Goal: Task Accomplishment & Management: Complete application form

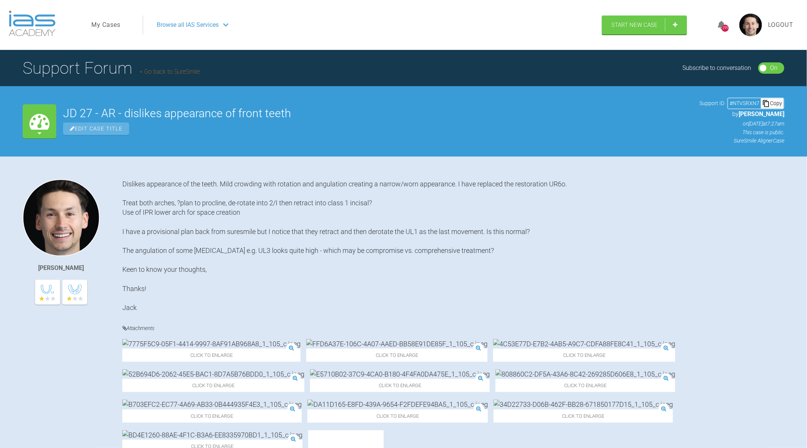
click at [167, 74] on link "Go back to SureSmile" at bounding box center [170, 71] width 60 height 7
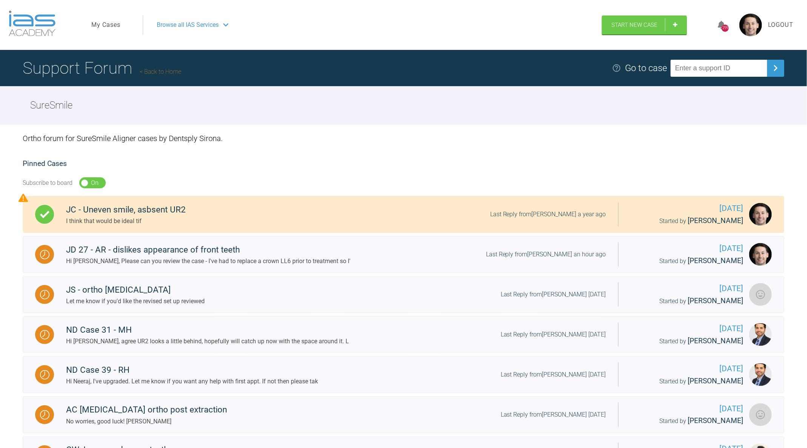
click at [156, 70] on link "Back to Home" at bounding box center [161, 71] width 42 height 7
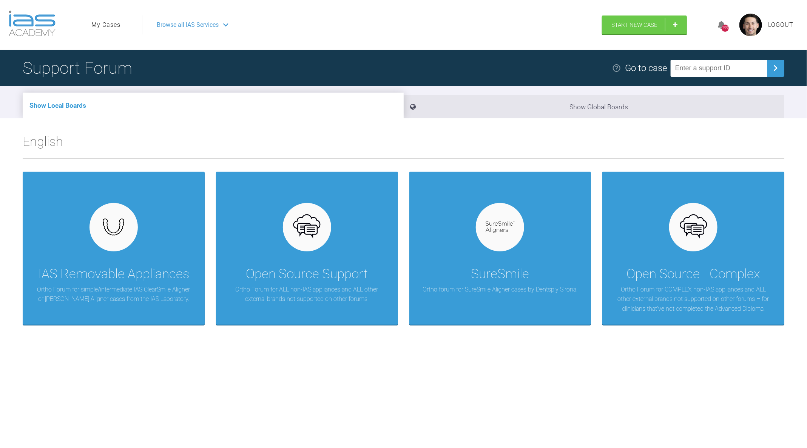
click at [110, 27] on link "My Cases" at bounding box center [105, 25] width 29 height 10
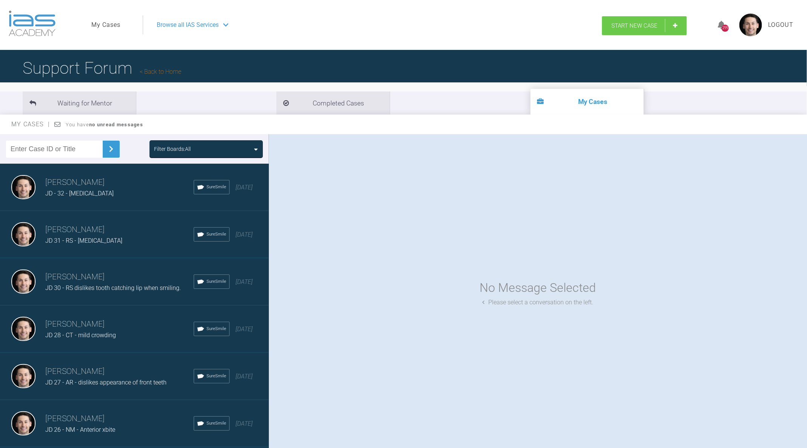
click at [645, 34] on link "Start New Case" at bounding box center [644, 25] width 85 height 19
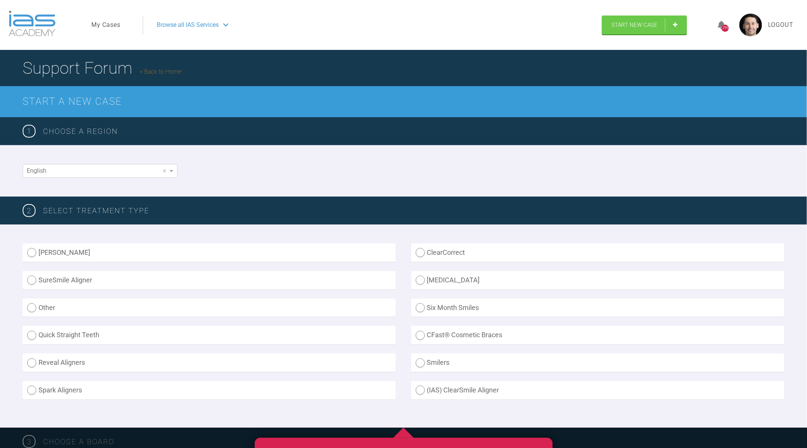
click at [122, 277] on label "SureSmile Aligner" at bounding box center [209, 280] width 373 height 19
radio Aligner "true"
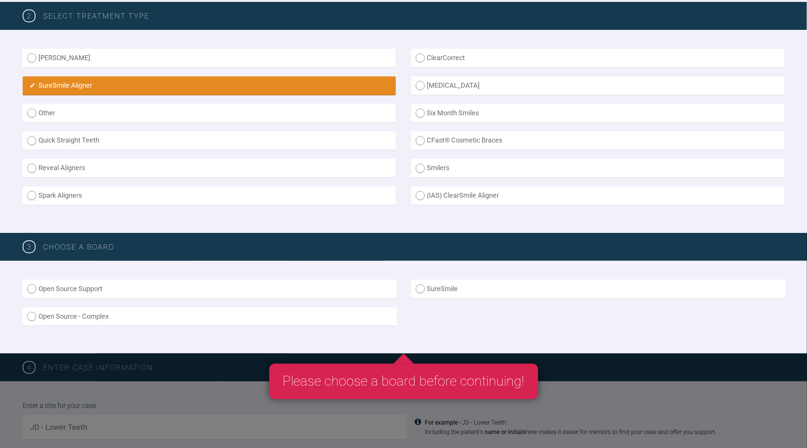
scroll to position [207, 0]
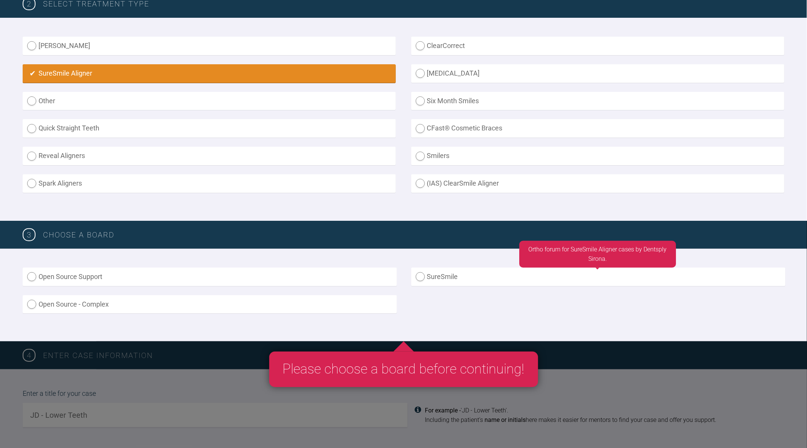
click at [451, 281] on label "SureSmile" at bounding box center [598, 277] width 374 height 19
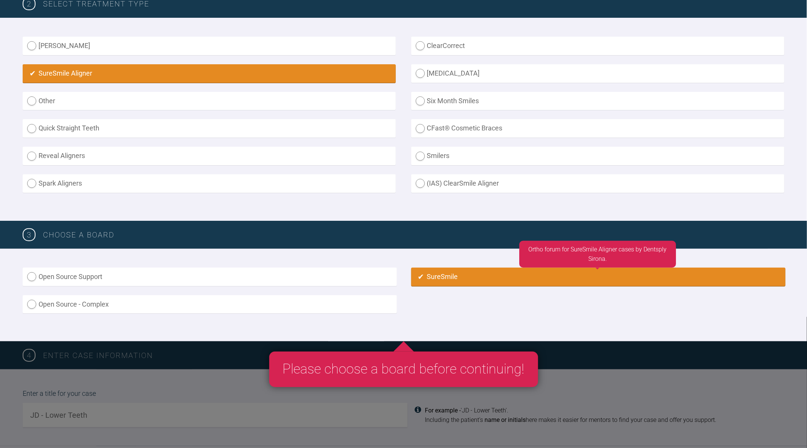
radio input "true"
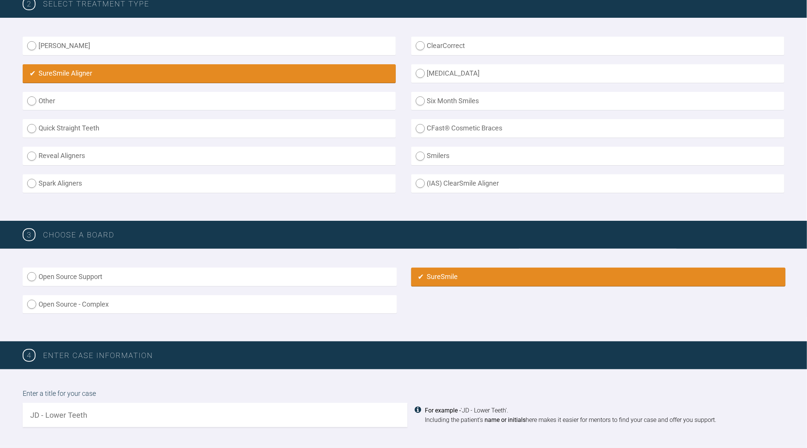
scroll to position [475, 0]
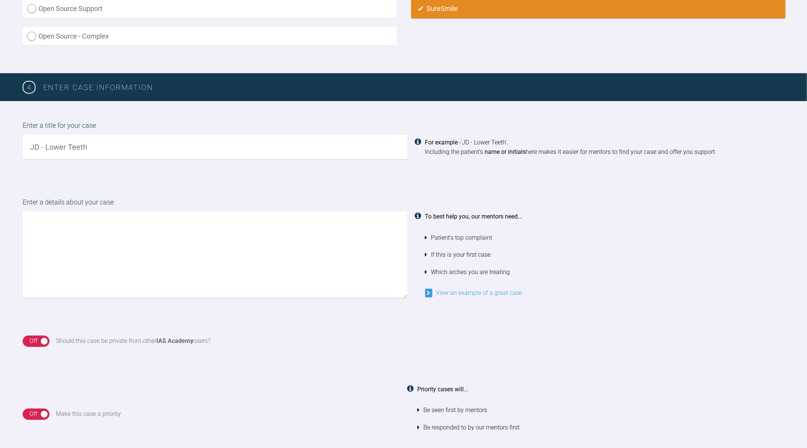
click at [270, 140] on input "text" at bounding box center [215, 147] width 385 height 24
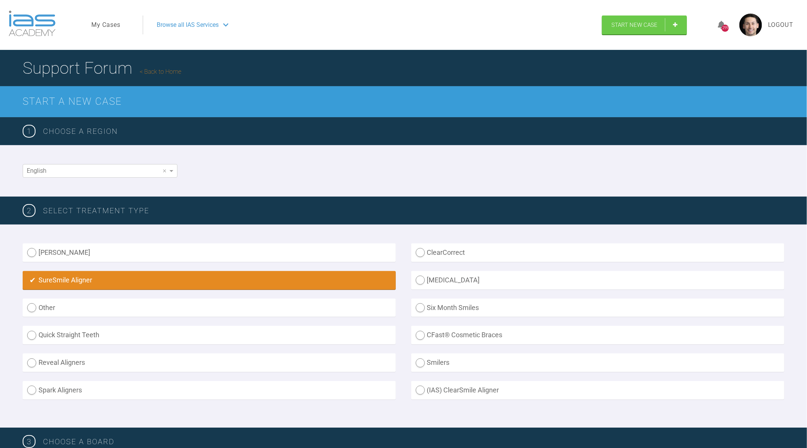
click at [116, 25] on link "My Cases" at bounding box center [105, 25] width 29 height 10
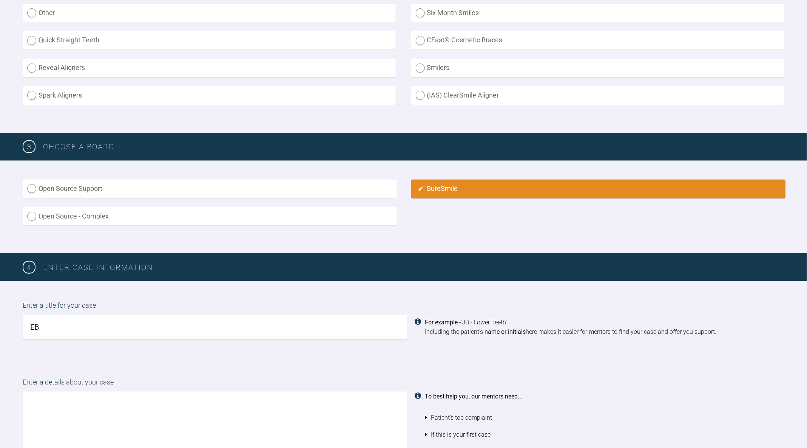
scroll to position [292, 0]
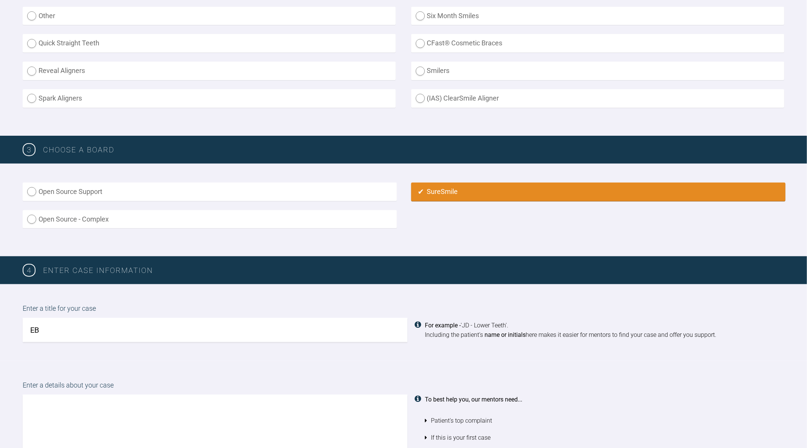
click at [67, 327] on input "EB" at bounding box center [215, 330] width 385 height 24
type input "E"
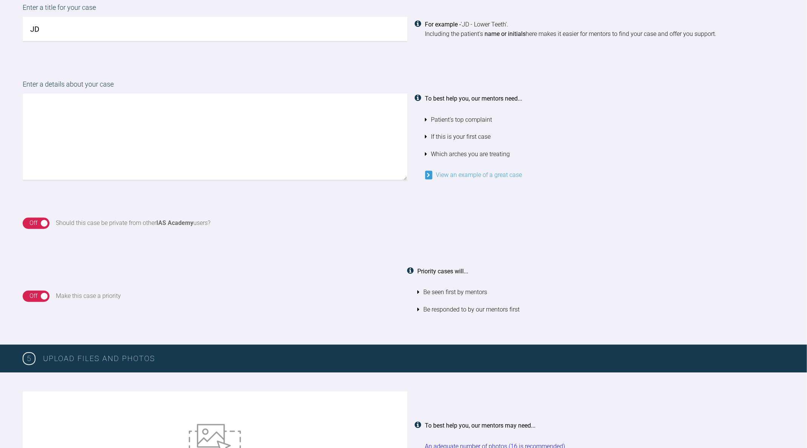
scroll to position [591, 0]
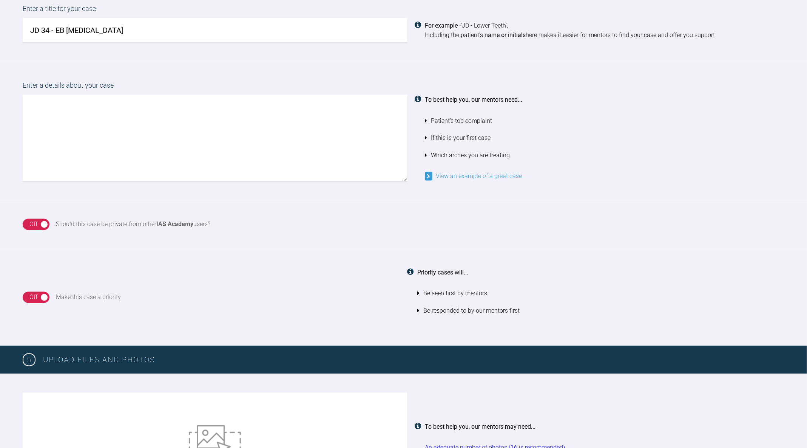
type input "JD 34 - EB [MEDICAL_DATA]"
click at [253, 117] on textarea at bounding box center [215, 138] width 385 height 86
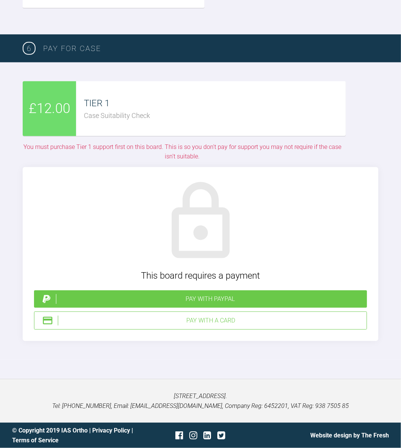
scroll to position [1836, 0]
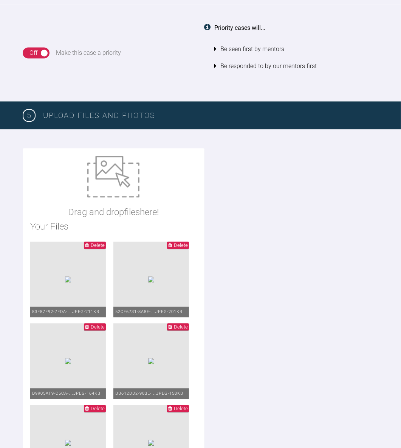
click at [139, 184] on img at bounding box center [113, 177] width 52 height 42
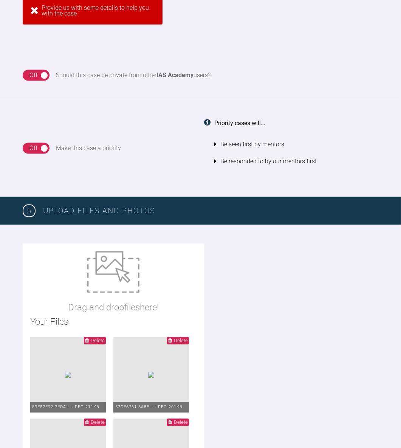
scroll to position [785, 0]
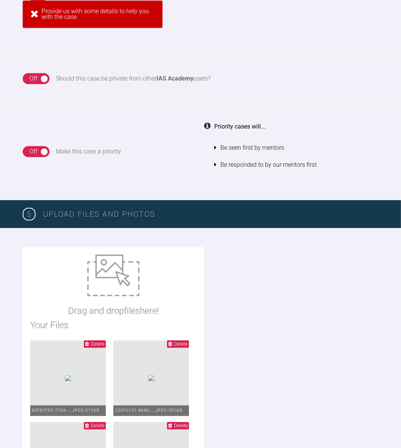
type input "C:\fakepath\[PERSON_NAME] Ortho Assessment.pdf"
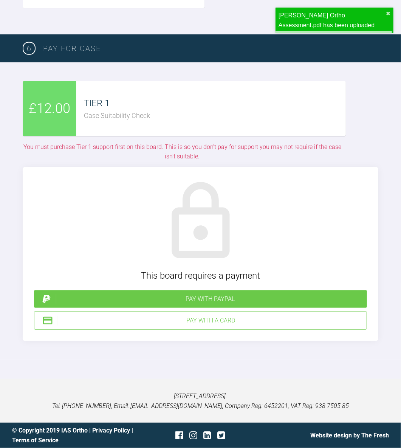
click at [130, 121] on div "Case Suitability Check" at bounding box center [215, 115] width 262 height 11
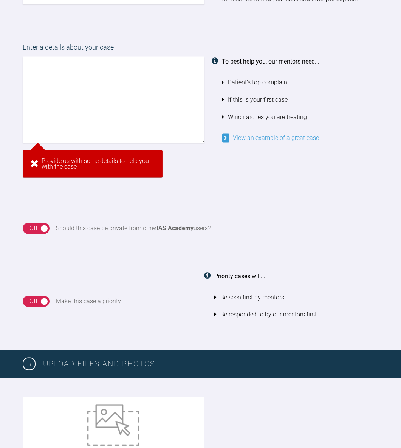
scroll to position [554, 0]
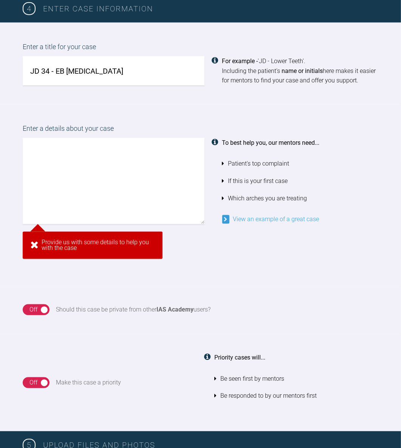
click at [112, 172] on textarea at bounding box center [114, 181] width 182 height 86
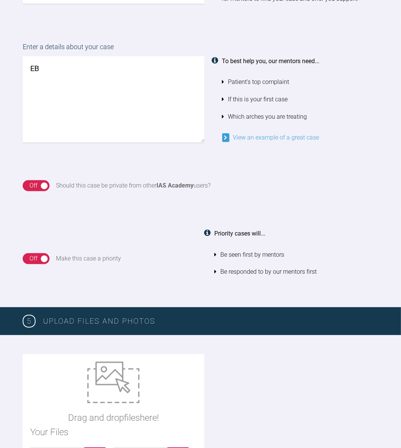
type textarea "E"
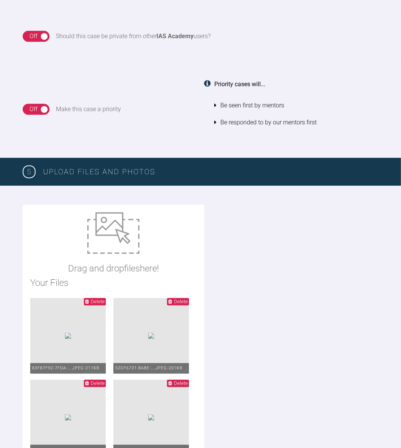
scroll to position [699, 0]
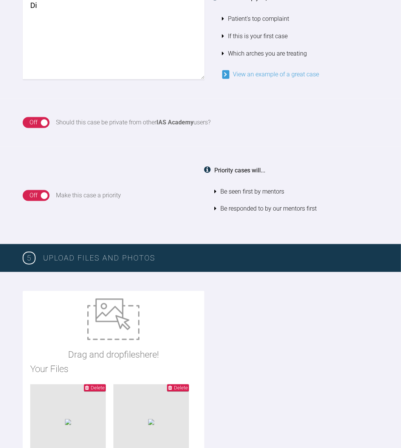
type textarea "D"
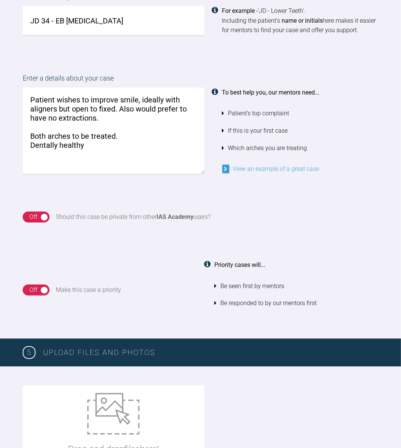
scroll to position [607, 0]
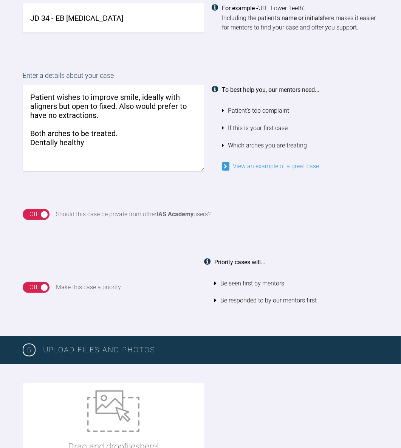
click at [132, 118] on textarea "Patient wishes to improve smile, ideally with aligners but open to fixed. Also …" at bounding box center [114, 128] width 182 height 86
click at [130, 107] on textarea "Patient wishes to improve smile, ideally with aligners but open to fixed. Also …" at bounding box center [114, 128] width 182 height 86
click at [90, 117] on textarea "Patient wishes to improve smile, ideally with aligners but open to fixed. Would…" at bounding box center [114, 128] width 182 height 86
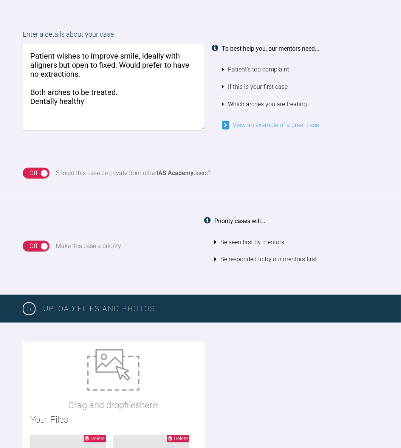
scroll to position [634, 0]
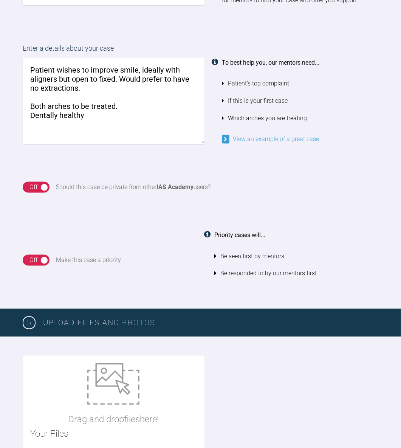
click at [34, 115] on textarea "Patient wishes to improve smile, ideally with aligners but open to fixed. Would…" at bounding box center [114, 101] width 182 height 86
click at [31, 114] on textarea "Patient wishes to improve smile, ideally with aligners but open to fixed. Would…" at bounding box center [114, 101] width 182 height 86
click at [111, 122] on textarea "Patient wishes to improve smile, ideally with aligners but open to fixed. Would…" at bounding box center [114, 101] width 182 height 86
click at [29, 113] on textarea "Patient wishes to improve smile, ideally with aligners but open to fixed. Would…" at bounding box center [114, 101] width 182 height 86
drag, startPoint x: 29, startPoint y: 113, endPoint x: 64, endPoint y: 112, distance: 35.2
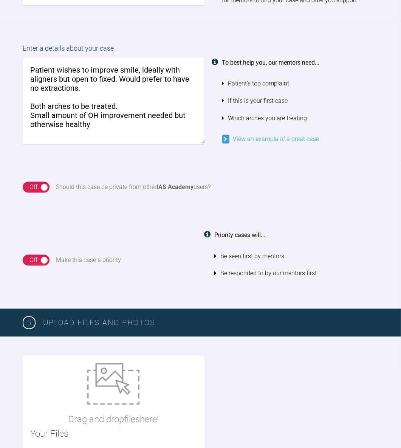
click at [64, 113] on textarea "Patient wishes to improve smile, ideally with aligners but open to fixed. Would…" at bounding box center [114, 101] width 182 height 86
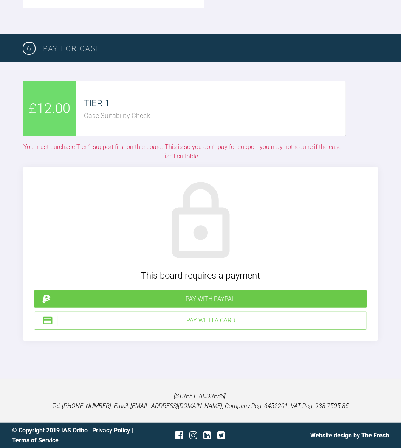
scroll to position [2306, 0]
type textarea "Patient wishes to improve smile, ideally with aligners but open to fixed. Would…"
click at [182, 318] on div "Pay with a Card" at bounding box center [211, 321] width 306 height 10
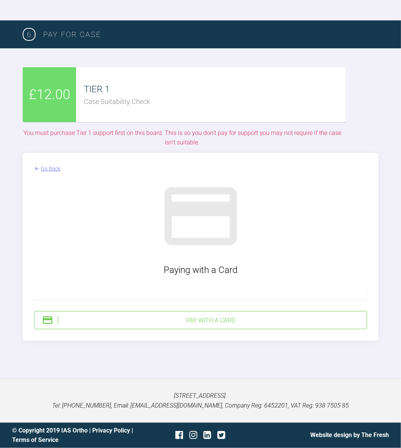
click at [212, 325] on div "Pay with a Card" at bounding box center [211, 321] width 306 height 10
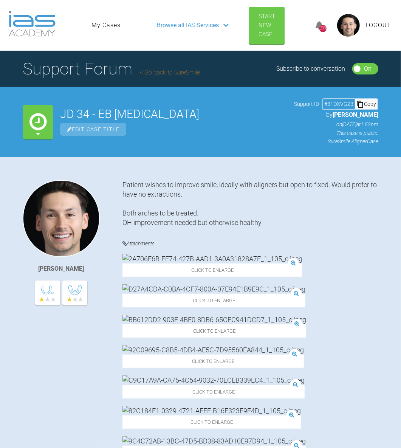
click at [152, 75] on link "Go back to SureSmile" at bounding box center [170, 72] width 60 height 7
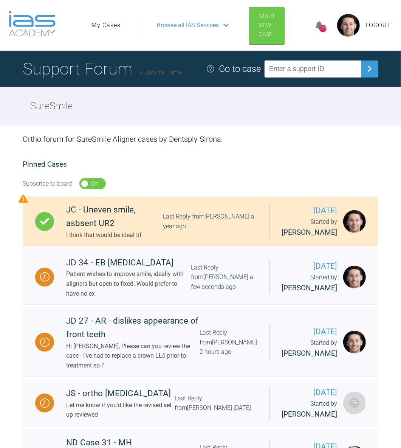
click at [155, 65] on h1 "Support Forum Back to Home" at bounding box center [102, 69] width 159 height 26
click at [154, 71] on link "Back to Home" at bounding box center [161, 72] width 42 height 7
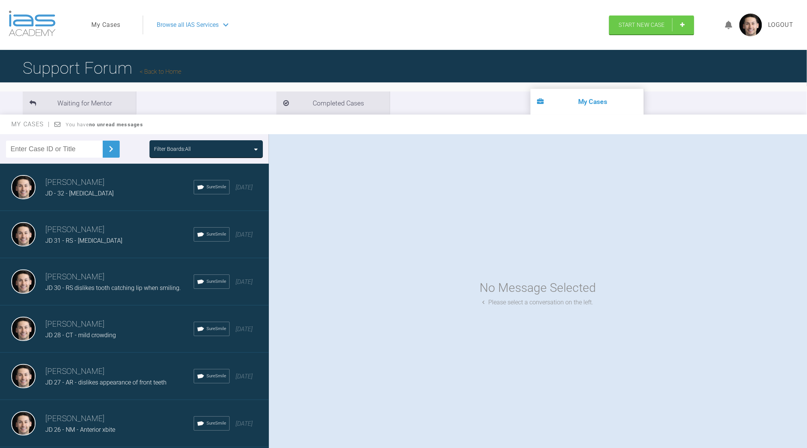
click at [213, 91] on div "Waiting for Mentor Completed Cases My Cases" at bounding box center [403, 98] width 807 height 32
click at [277, 102] on li "Completed Cases" at bounding box center [333, 102] width 113 height 23
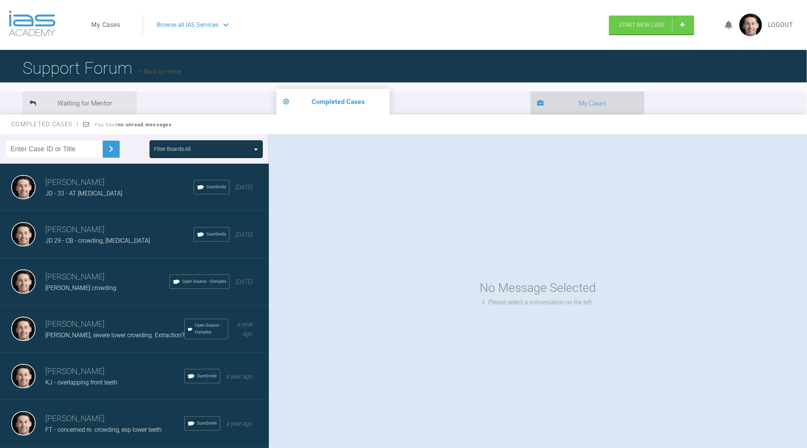
click at [538, 108] on span at bounding box center [541, 103] width 7 height 11
